Goal: Information Seeking & Learning: Learn about a topic

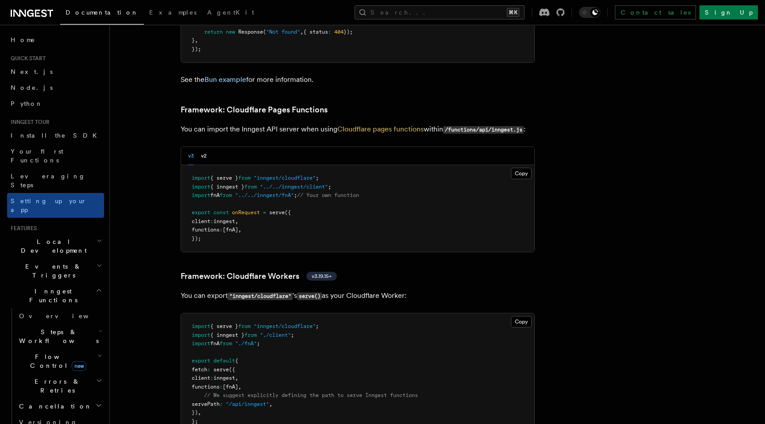
scroll to position [1334, 0]
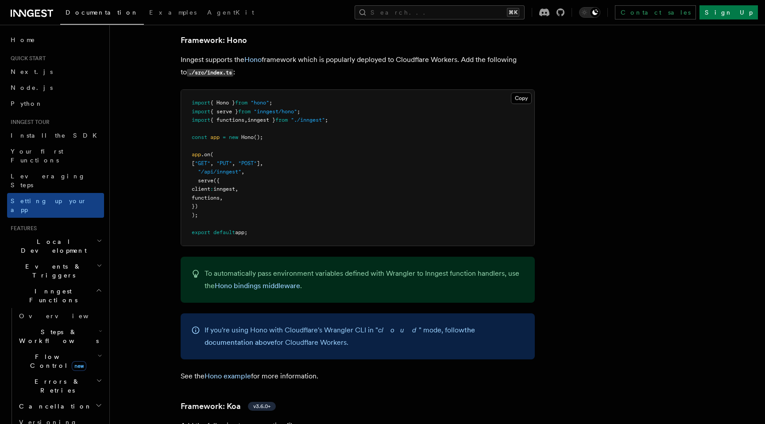
scroll to position [4355, 0]
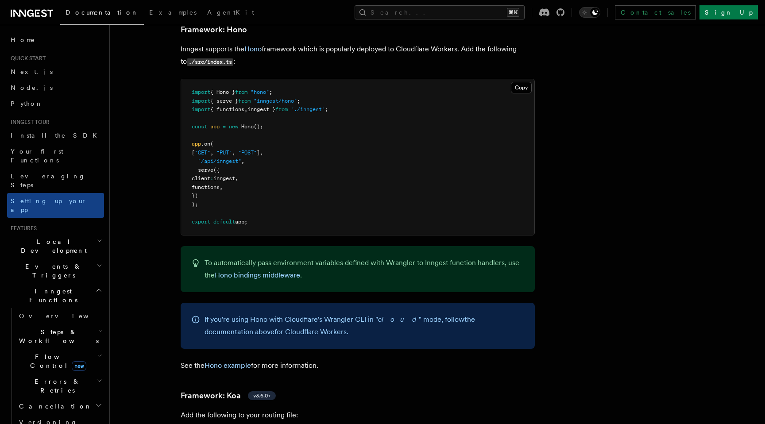
click at [242, 313] on p "If you're using Hono with Cloudflare's Wrangler CLI in " cloud " mode, follow t…" at bounding box center [363, 325] width 319 height 25
click at [232, 361] on link "Hono example" at bounding box center [227, 365] width 46 height 8
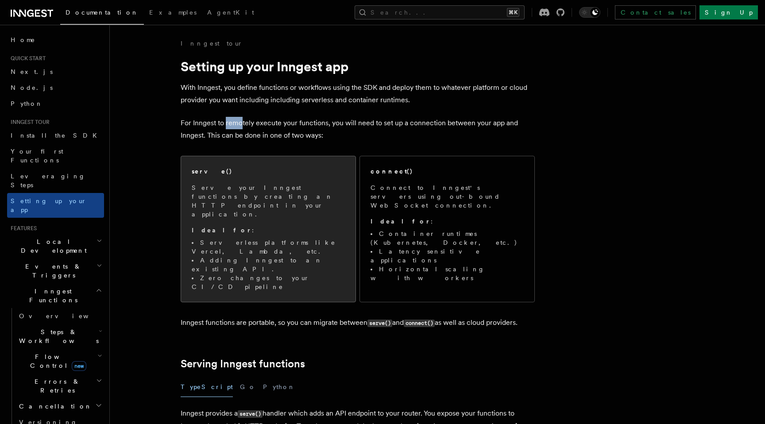
click at [228, 273] on li "Zero changes to your CI/CD pipeline" at bounding box center [268, 282] width 153 height 18
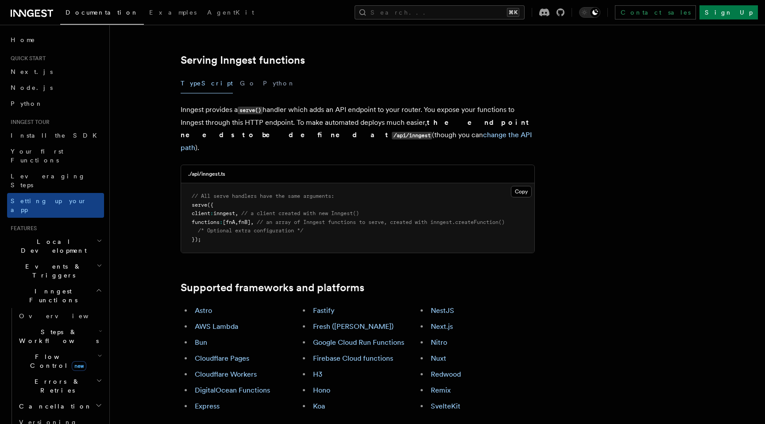
scroll to position [300, 0]
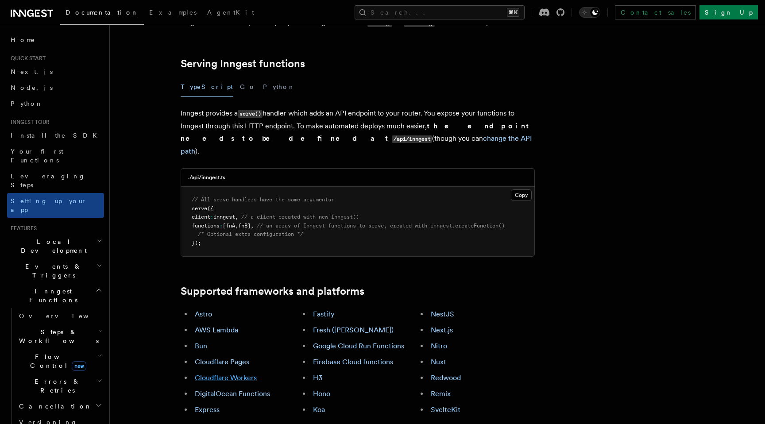
click at [235, 373] on link "Cloudflare Workers" at bounding box center [226, 377] width 62 height 8
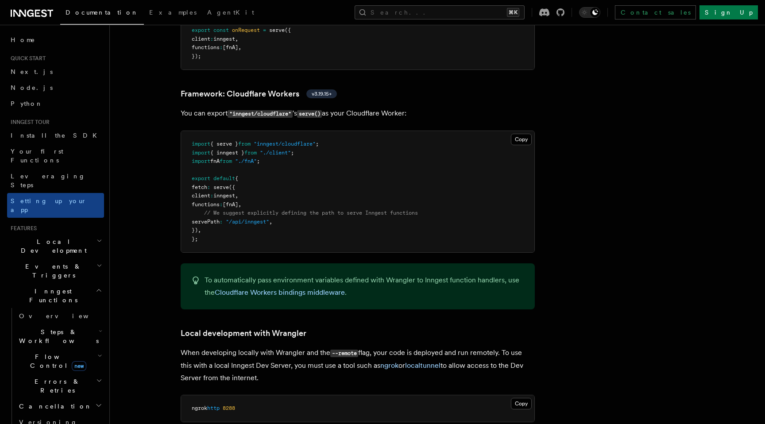
scroll to position [1519, 0]
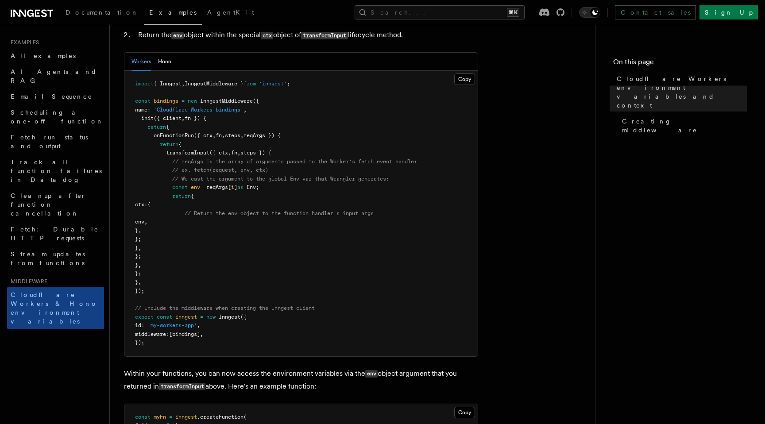
scroll to position [237, 0]
click at [292, 257] on pre "import { Inngest , InngestMiddleware } from 'inngest' ; const bindings = new In…" at bounding box center [300, 212] width 353 height 285
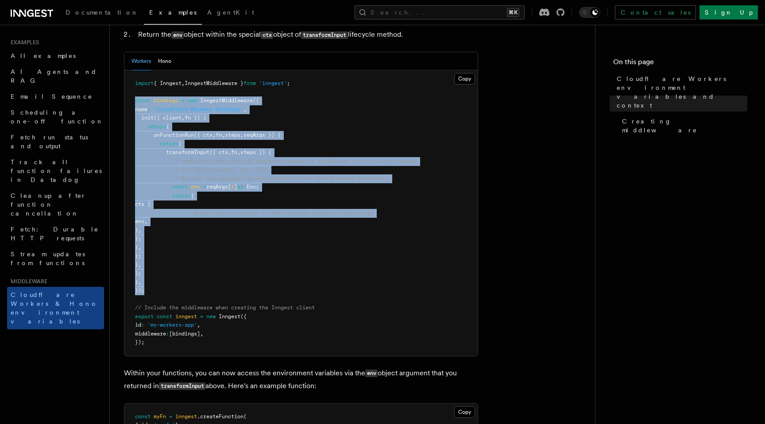
drag, startPoint x: 151, startPoint y: 304, endPoint x: 125, endPoint y: 117, distance: 189.5
click at [125, 117] on pre "import { Inngest , InngestMiddleware } from 'inngest' ; const bindings = new In…" at bounding box center [300, 212] width 353 height 285
copy code "const bindings = new InngestMiddleware ({ name : 'Cloudflare Workers bindings' …"
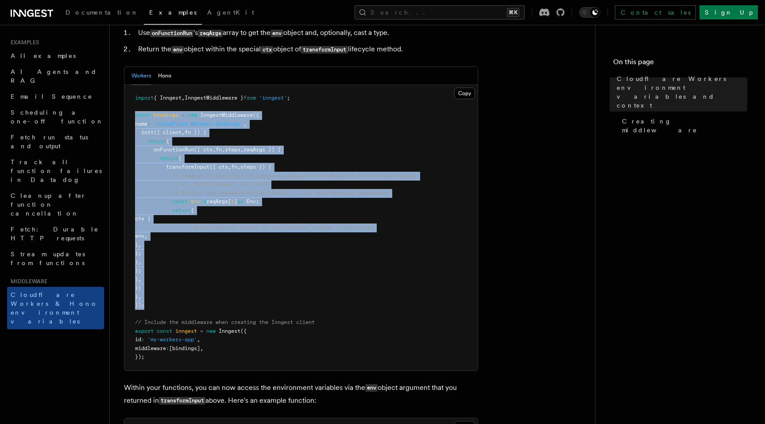
scroll to position [224, 0]
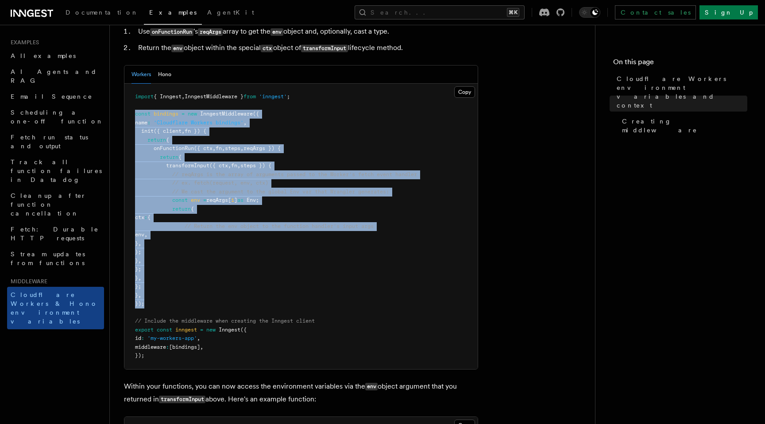
click at [210, 126] on span "'Cloudflare Workers bindings'" at bounding box center [199, 122] width 90 height 6
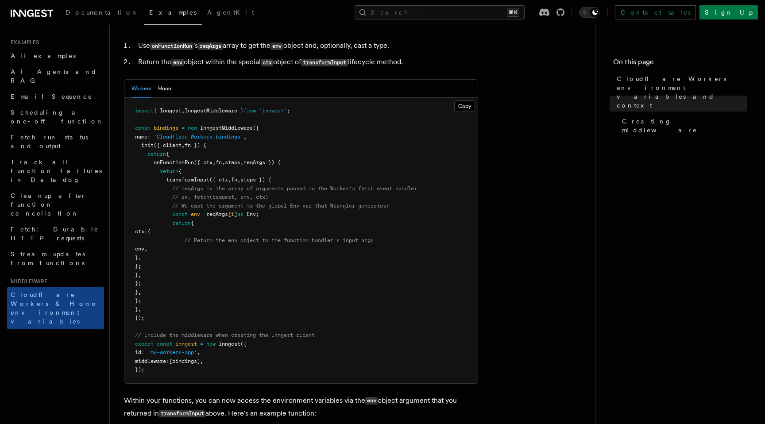
scroll to position [210, 0]
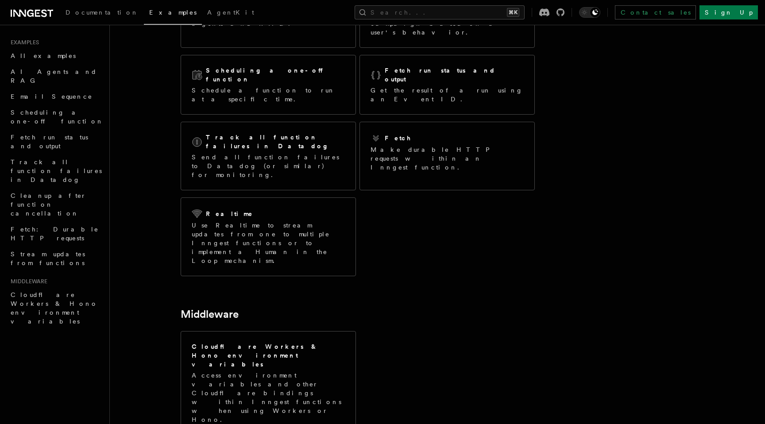
scroll to position [110, 0]
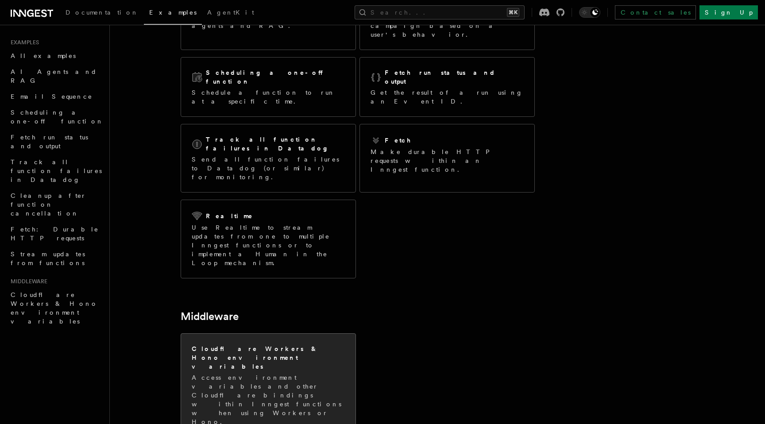
click at [213, 344] on h2 "Cloudflare Workers & Hono environment variables" at bounding box center [268, 357] width 153 height 27
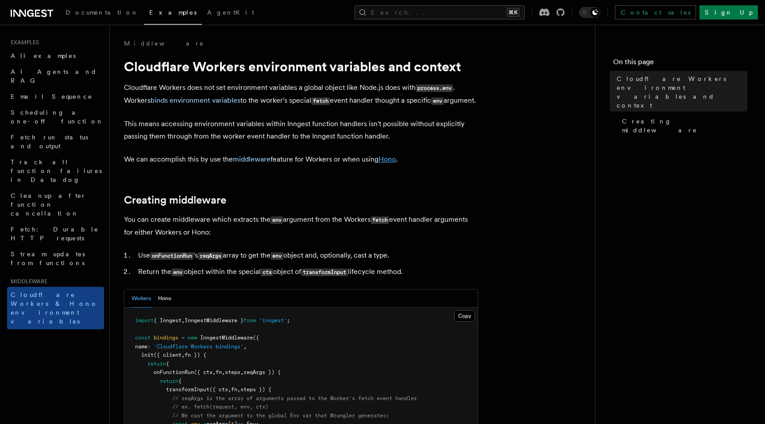
click at [393, 163] on link "Hono" at bounding box center [386, 159] width 17 height 8
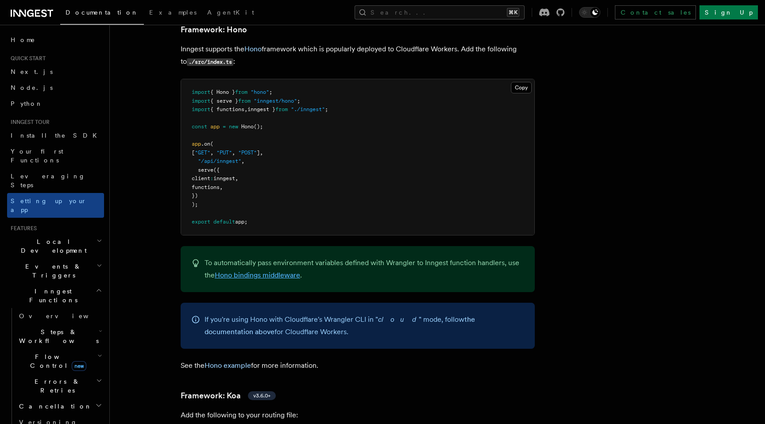
scroll to position [4366, 0]
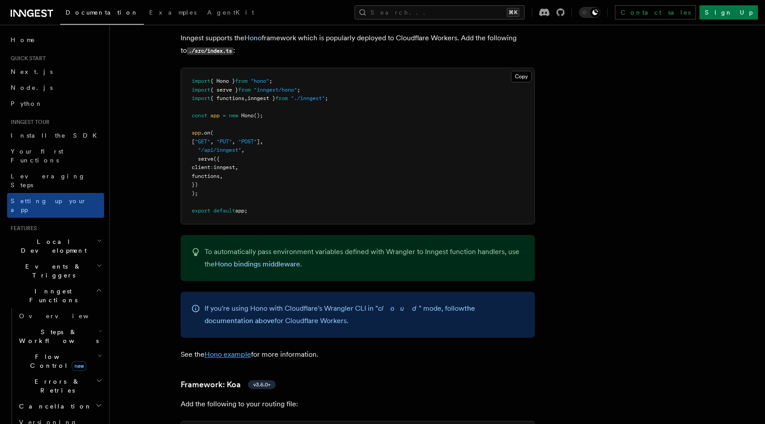
click at [239, 350] on link "Hono example" at bounding box center [227, 354] width 46 height 8
